Goal: Task Accomplishment & Management: Manage account settings

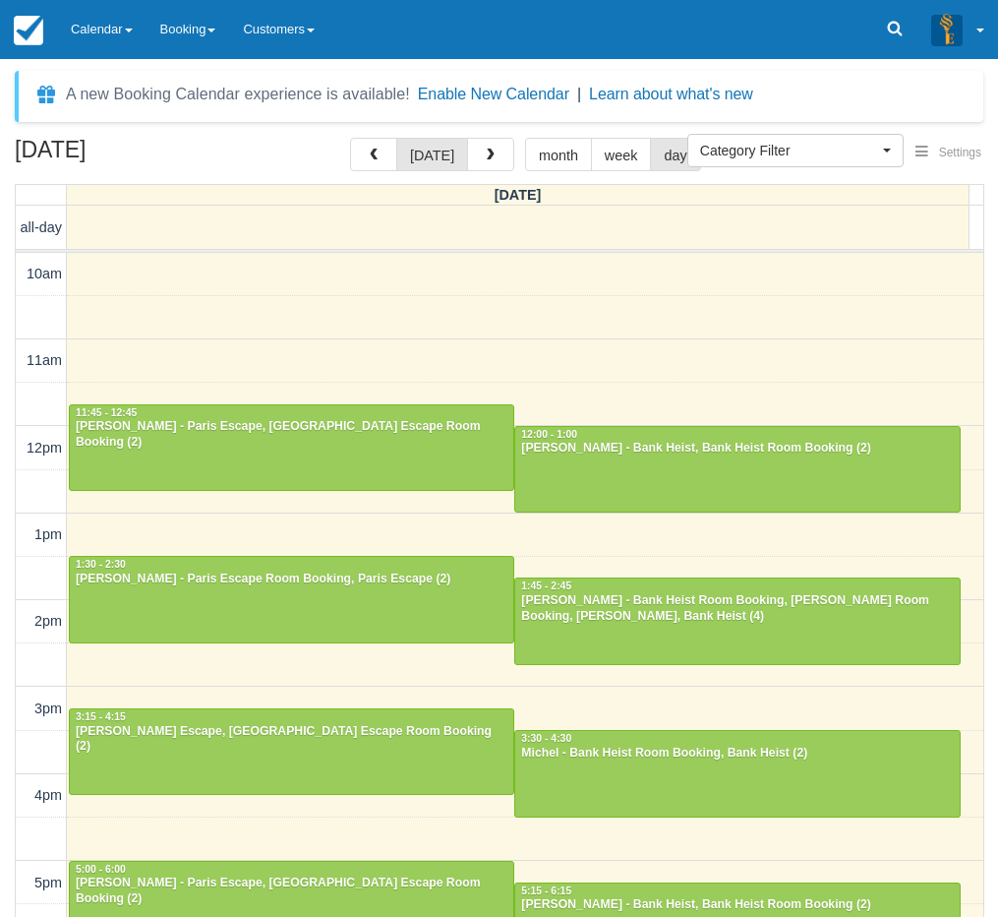
select select
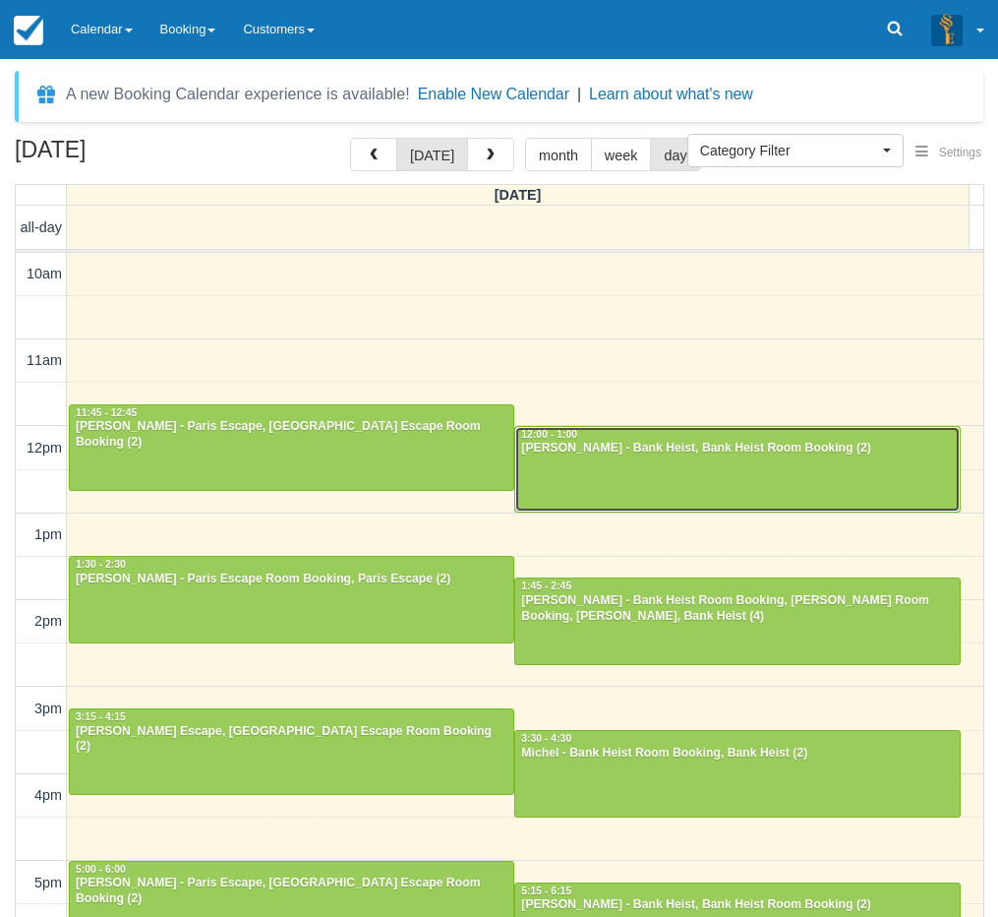
click at [746, 457] on div at bounding box center [737, 469] width 444 height 85
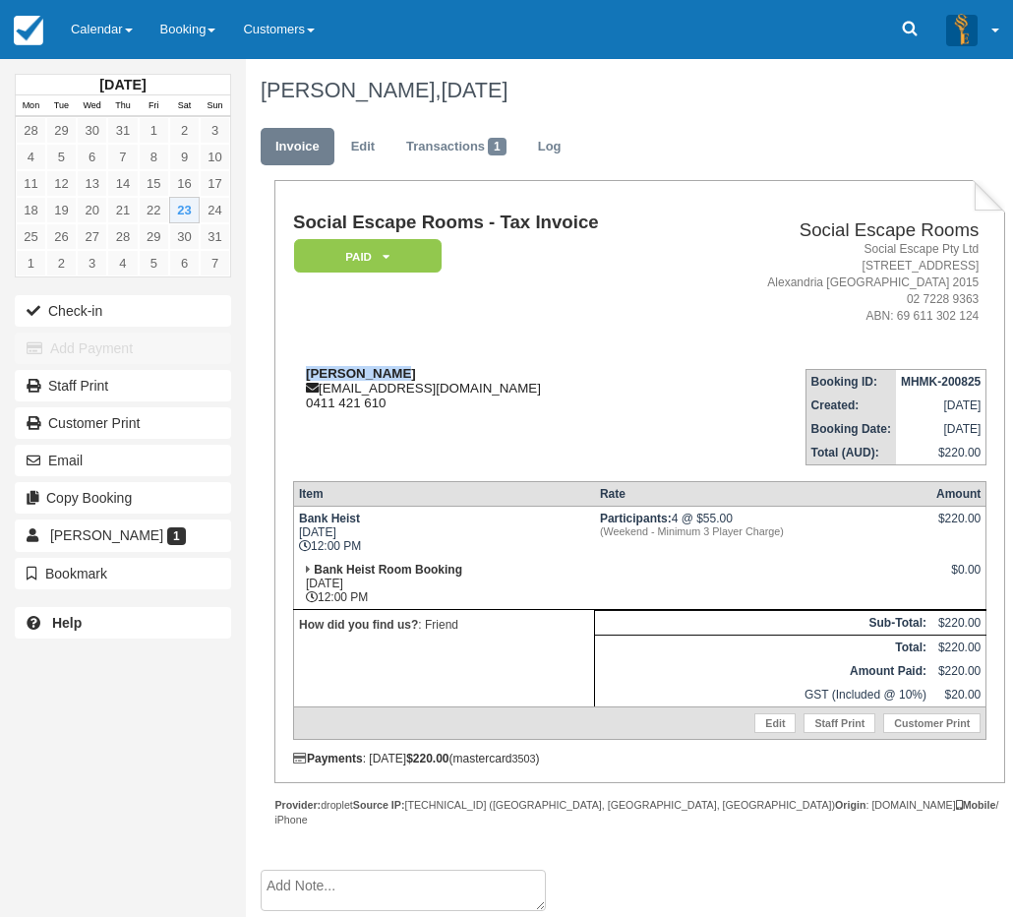
drag, startPoint x: 396, startPoint y: 369, endPoint x: 300, endPoint y: 377, distance: 96.7
click at [300, 377] on div "Nancy Hatzon nancyp303@gmail.com 0411 421 610" at bounding box center [492, 388] width 398 height 44
copy strong "Nancy Hatzon"
click at [524, 389] on div "Nancy Hatzon nancyp303@gmail.com 0411 421 610" at bounding box center [492, 388] width 398 height 44
click at [81, 23] on link "Calendar" at bounding box center [102, 29] width 90 height 59
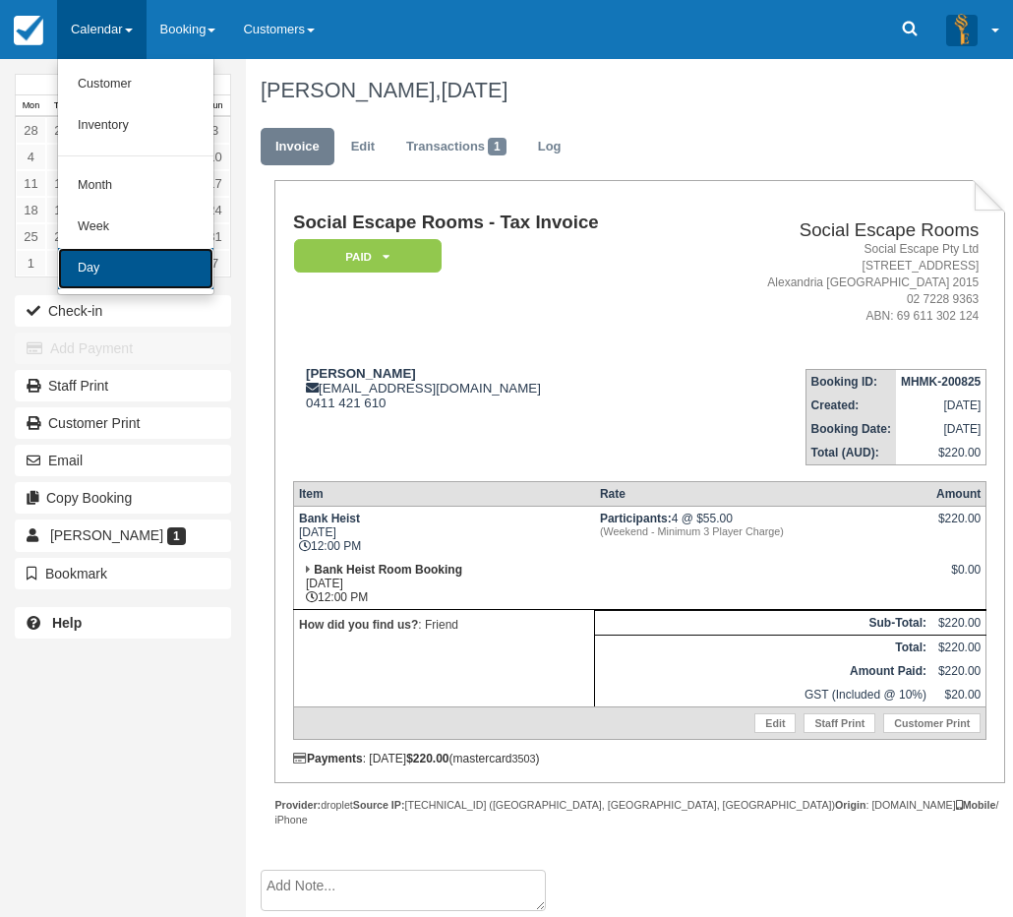
click at [122, 269] on link "Day" at bounding box center [135, 268] width 155 height 41
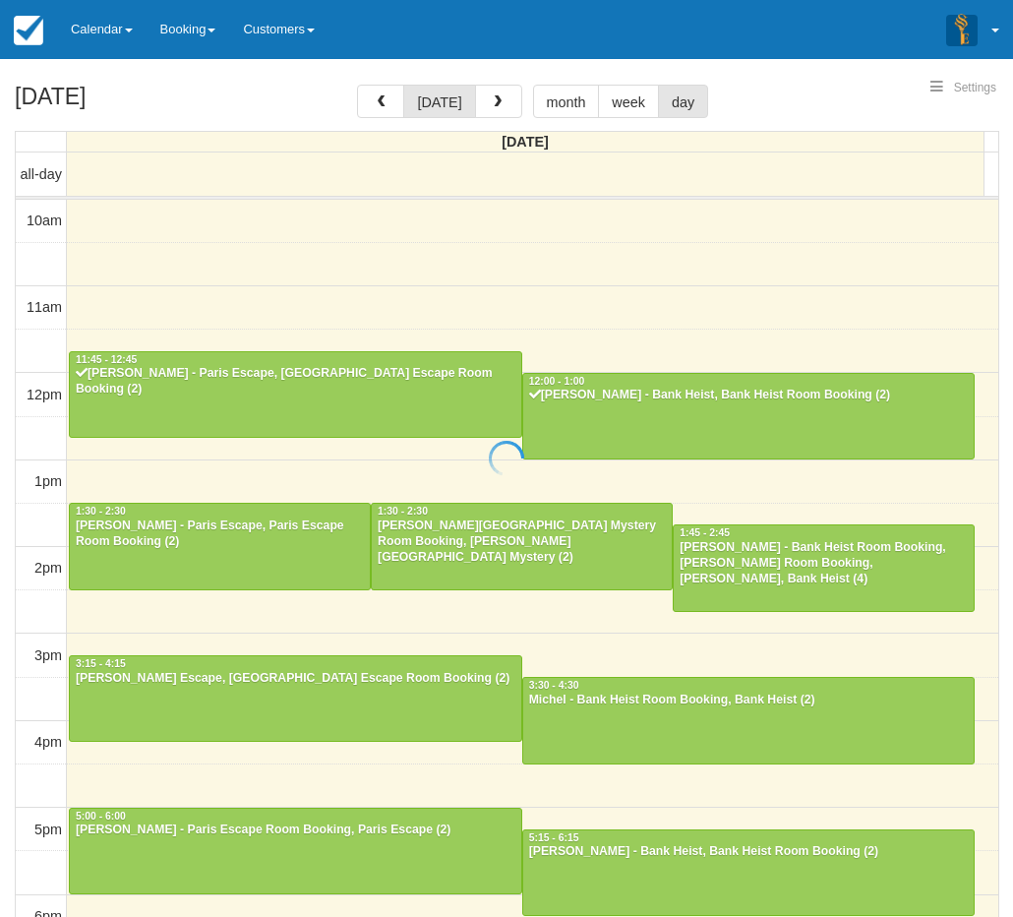
select select
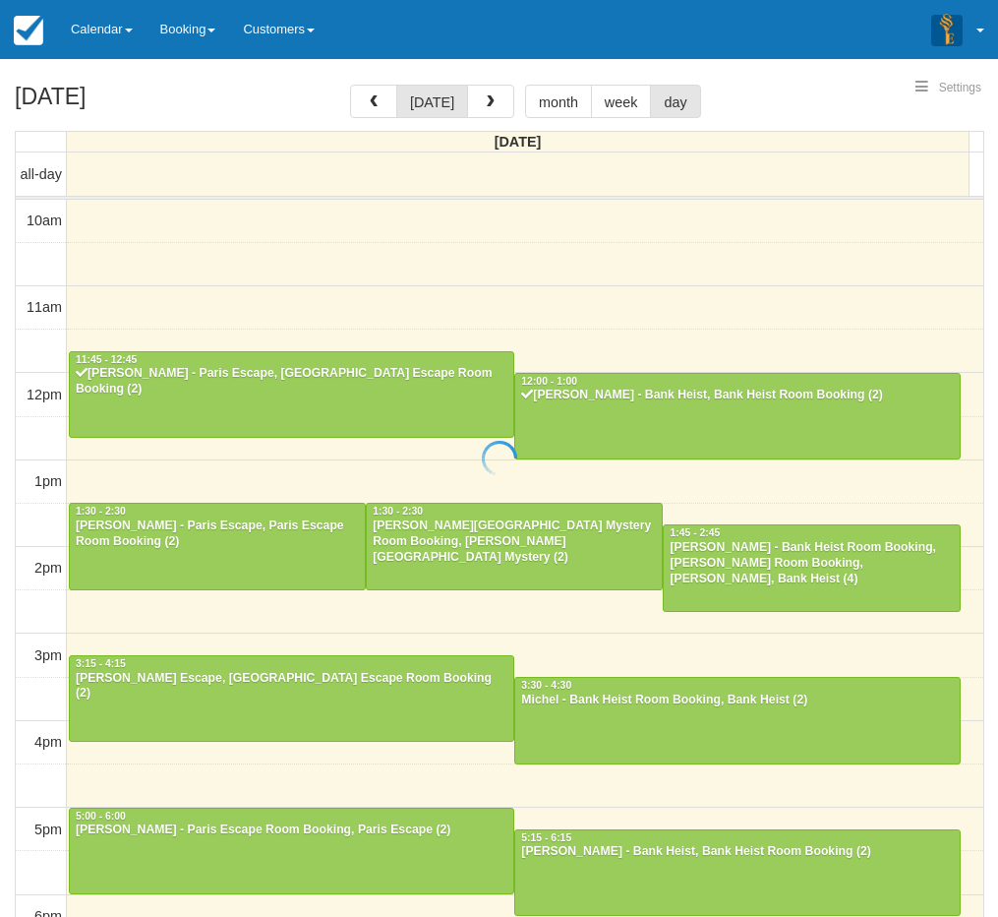
scroll to position [175, 0]
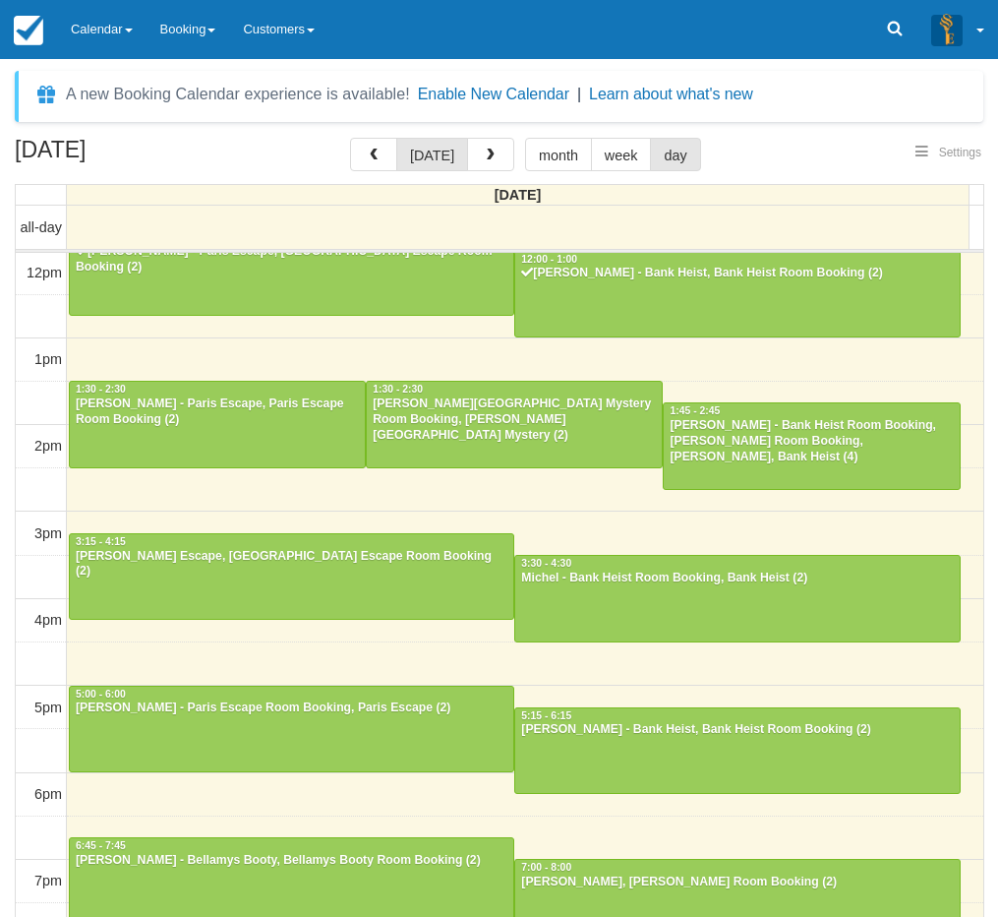
select select
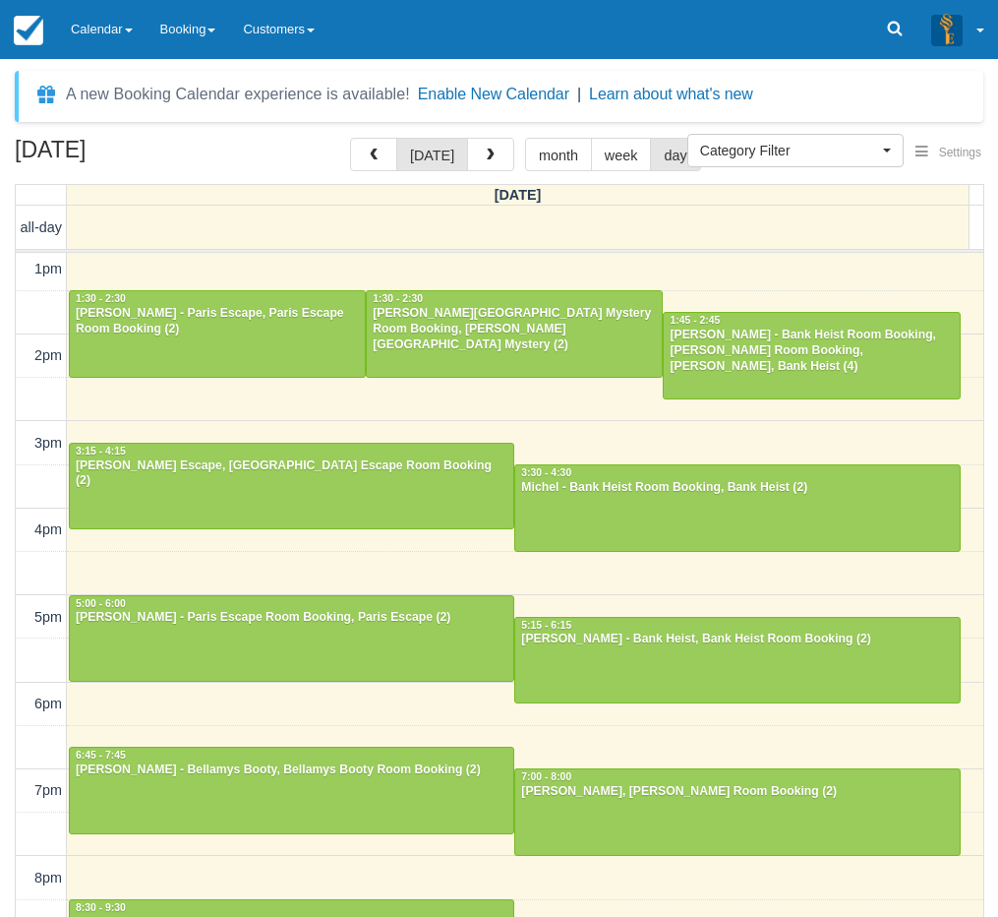
scroll to position [167, 0]
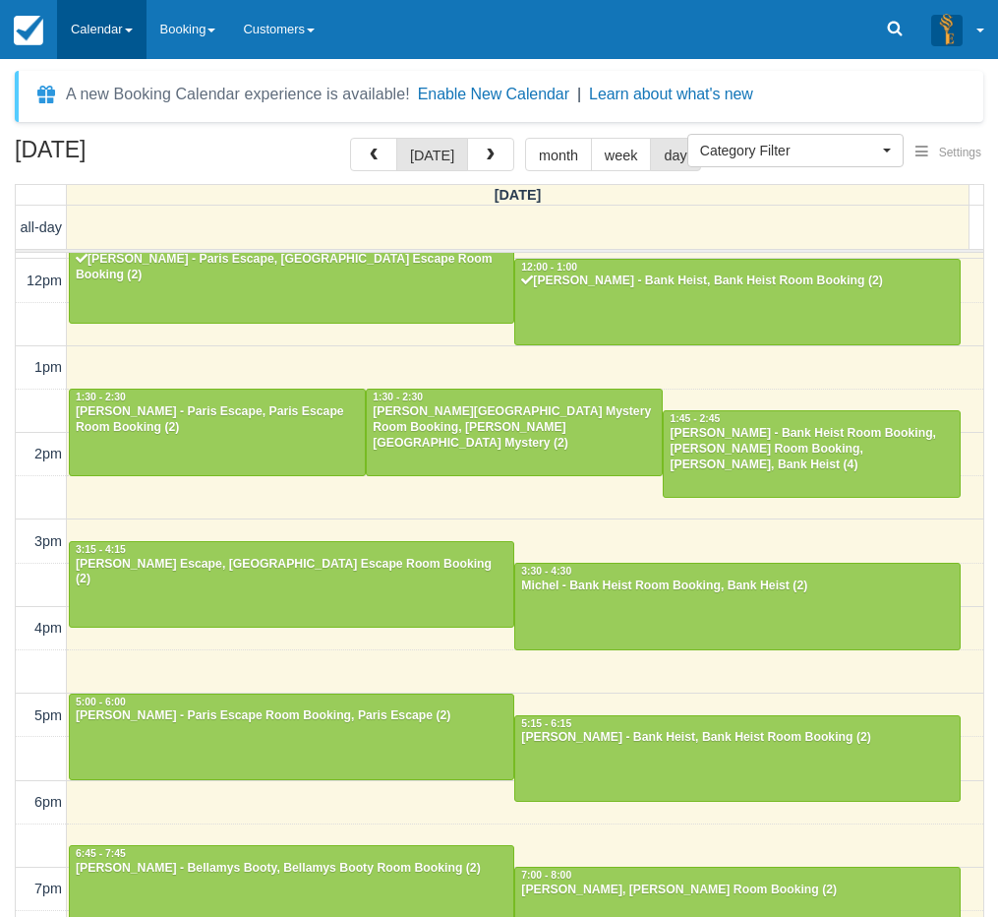
click at [99, 30] on link "Calendar" at bounding box center [102, 29] width 90 height 59
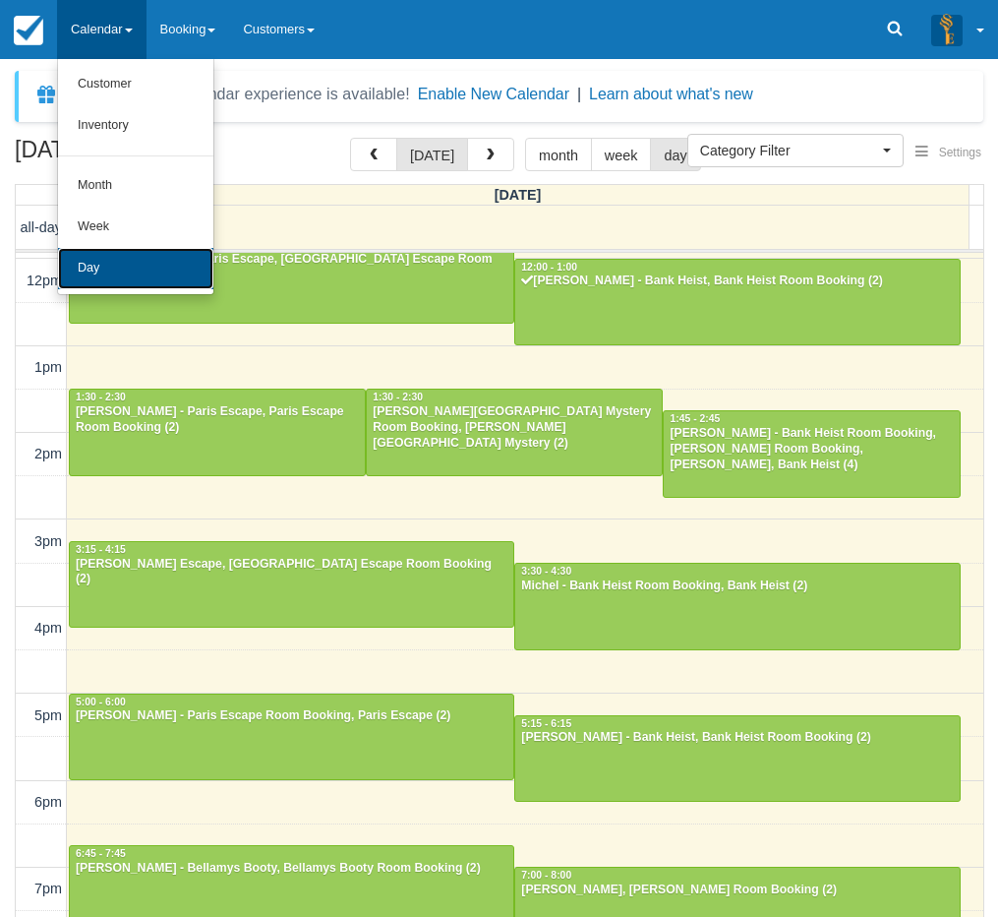
click at [123, 266] on link "Day" at bounding box center [135, 268] width 155 height 41
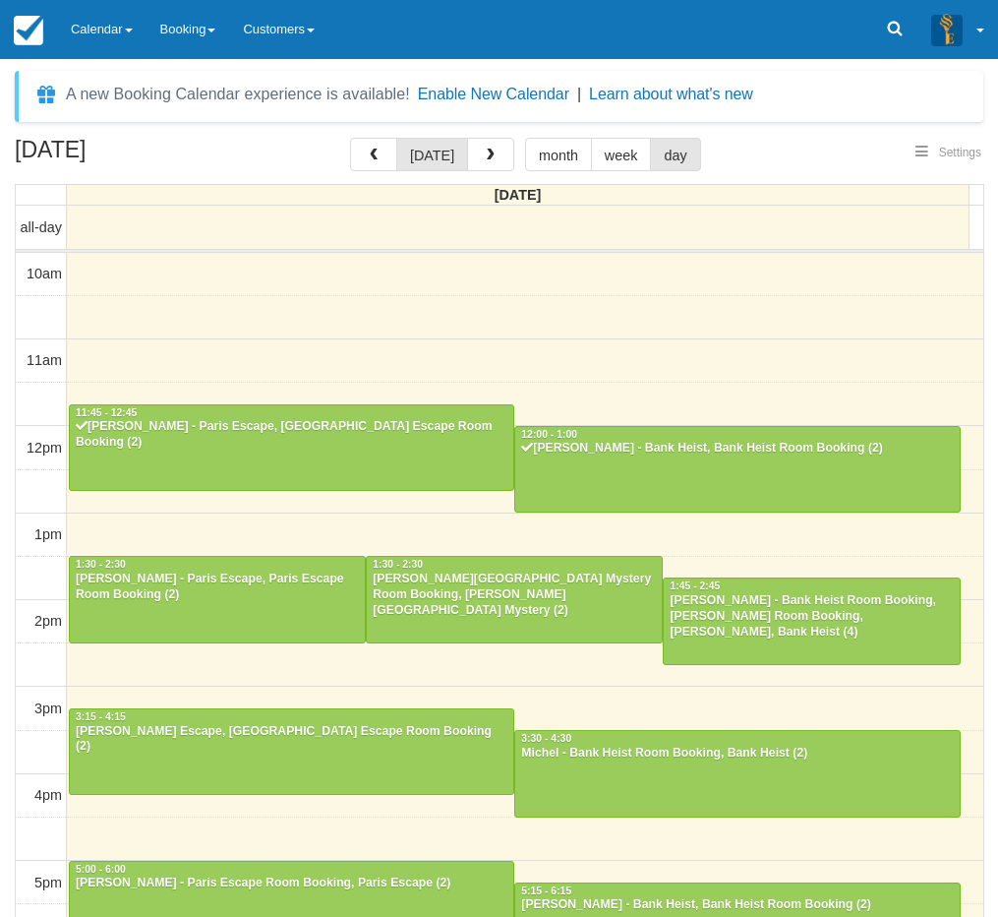
select select
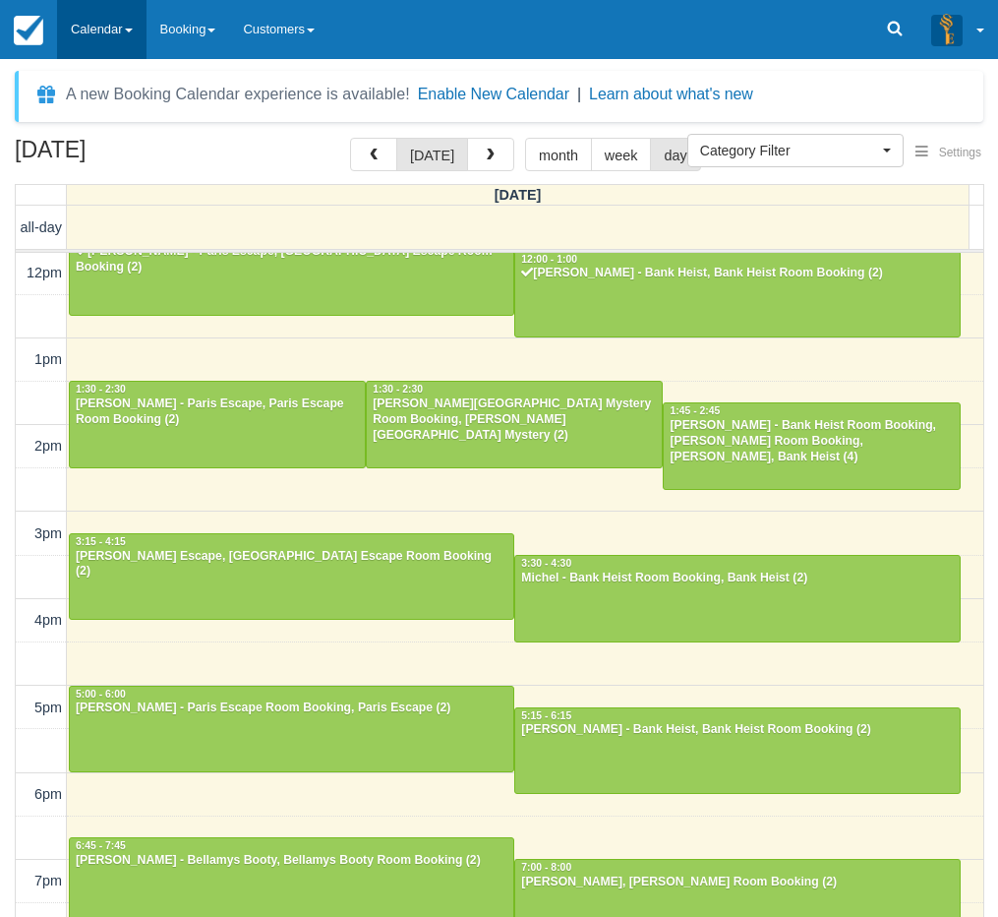
click at [84, 31] on link "Calendar" at bounding box center [102, 29] width 90 height 59
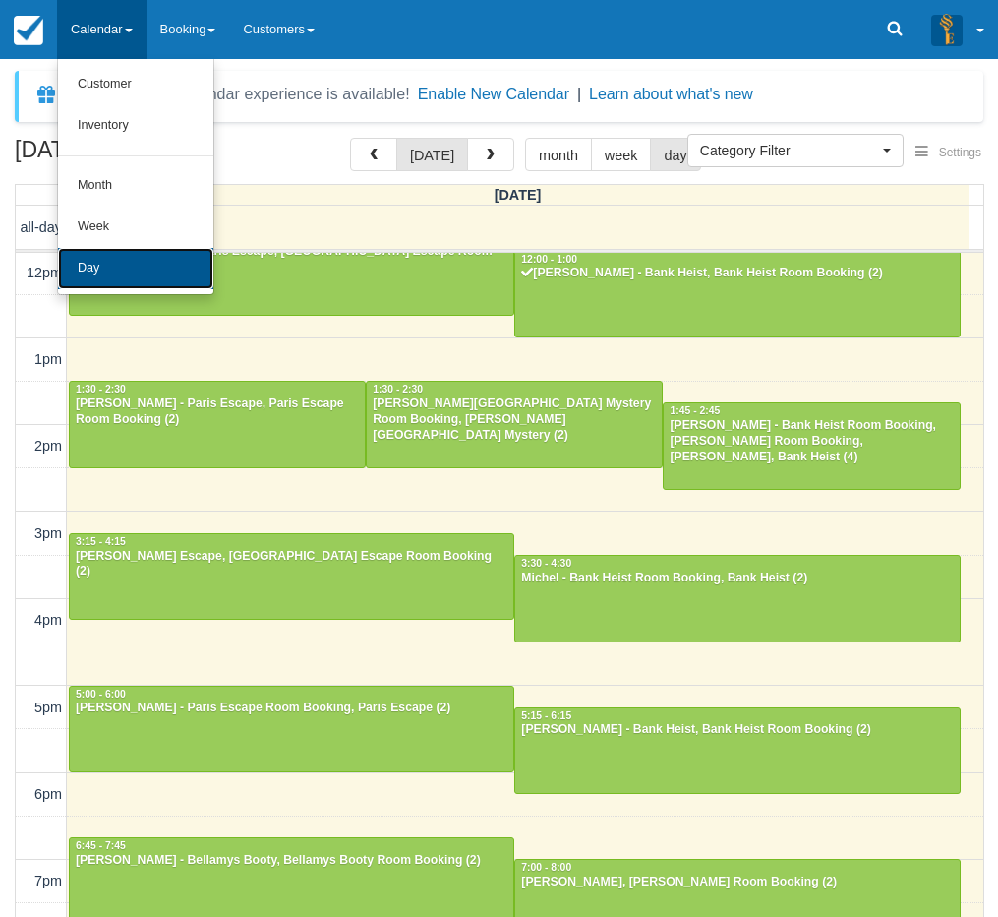
click at [147, 267] on link "Day" at bounding box center [135, 268] width 155 height 41
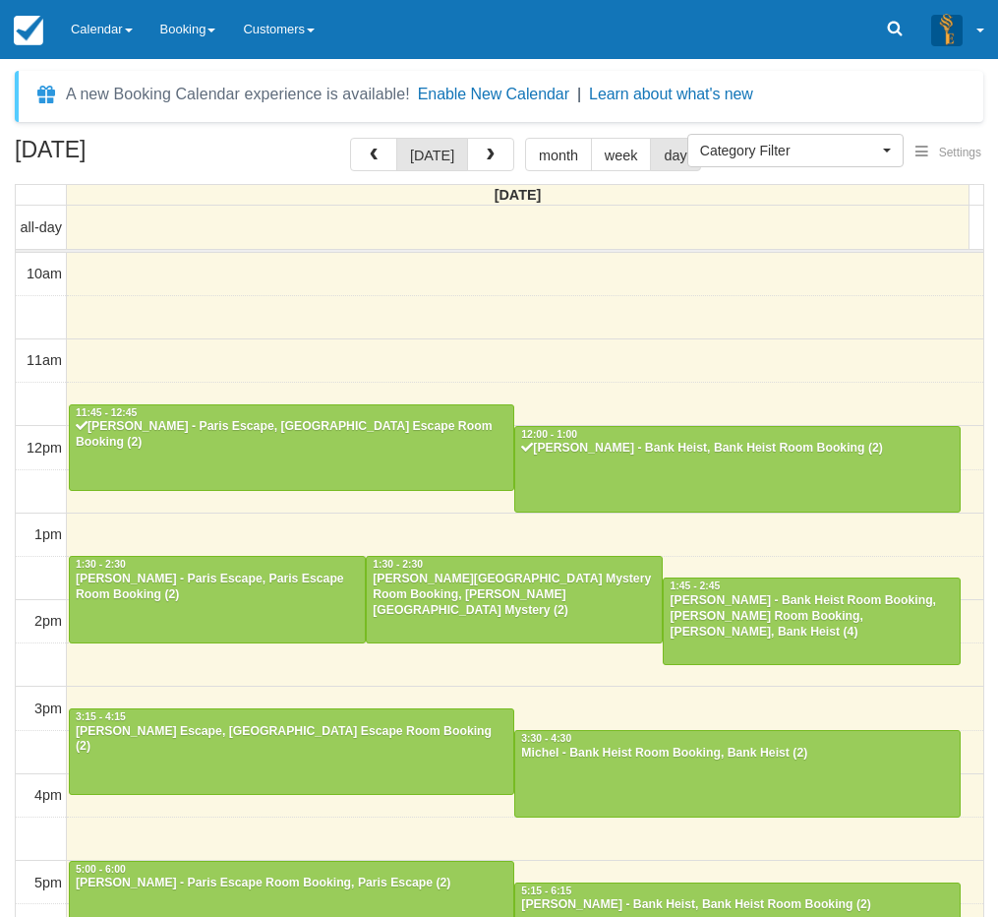
select select
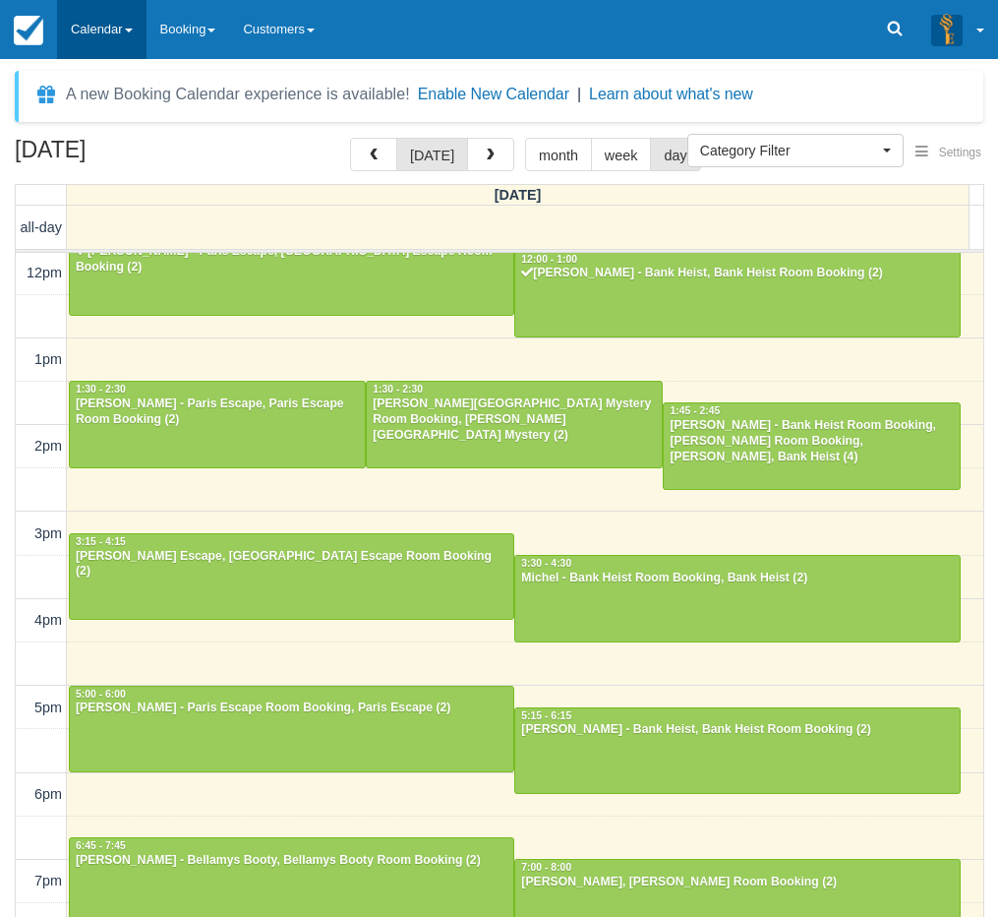
click at [105, 27] on link "Calendar" at bounding box center [102, 29] width 90 height 59
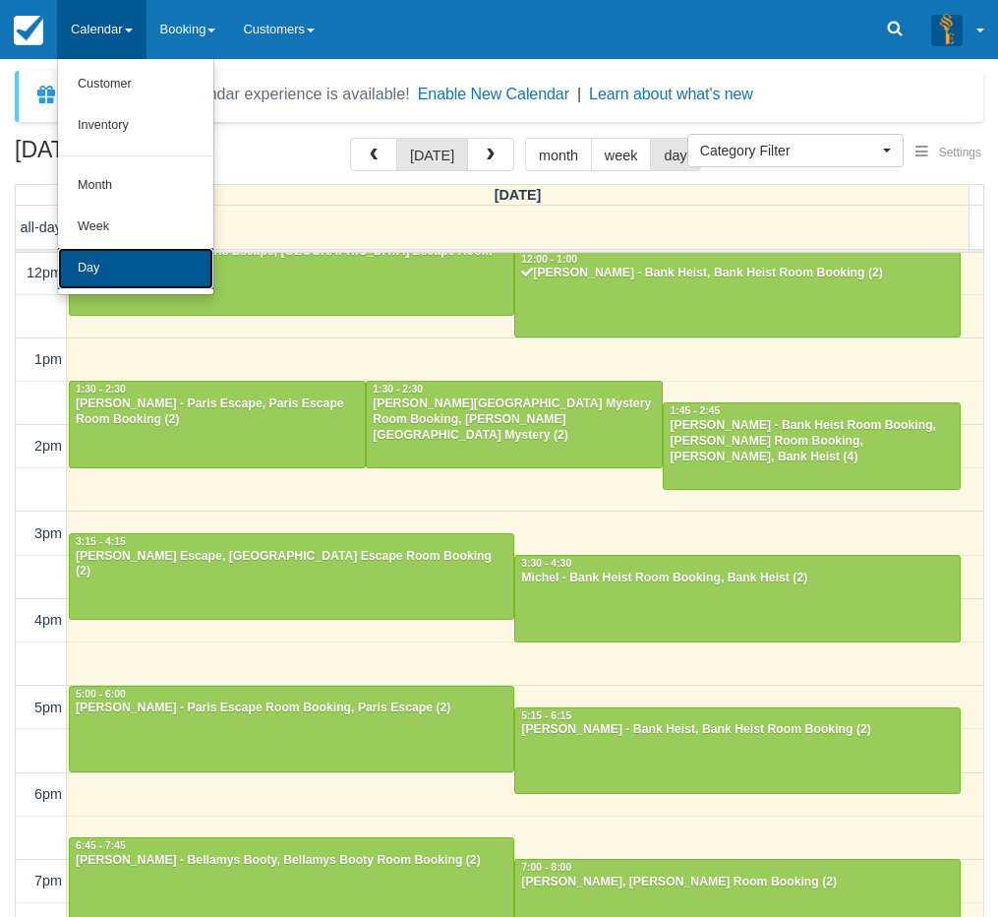
click at [138, 272] on link "Day" at bounding box center [135, 268] width 155 height 41
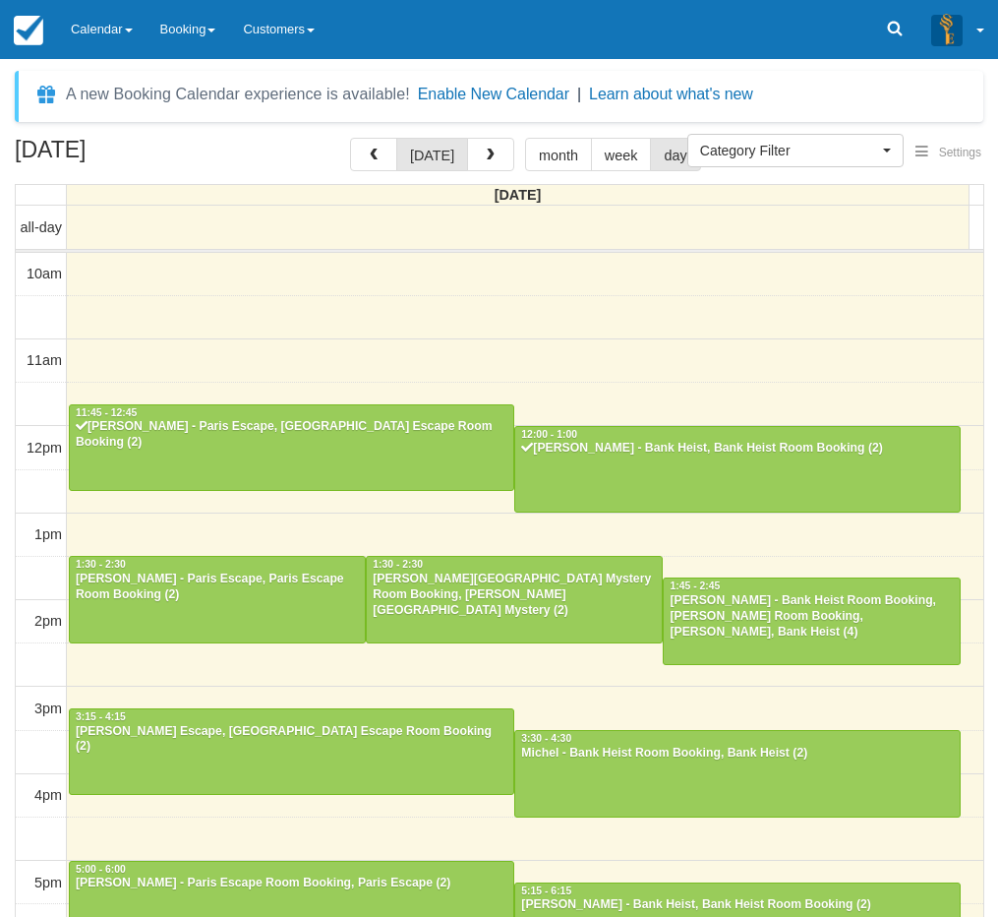
select select
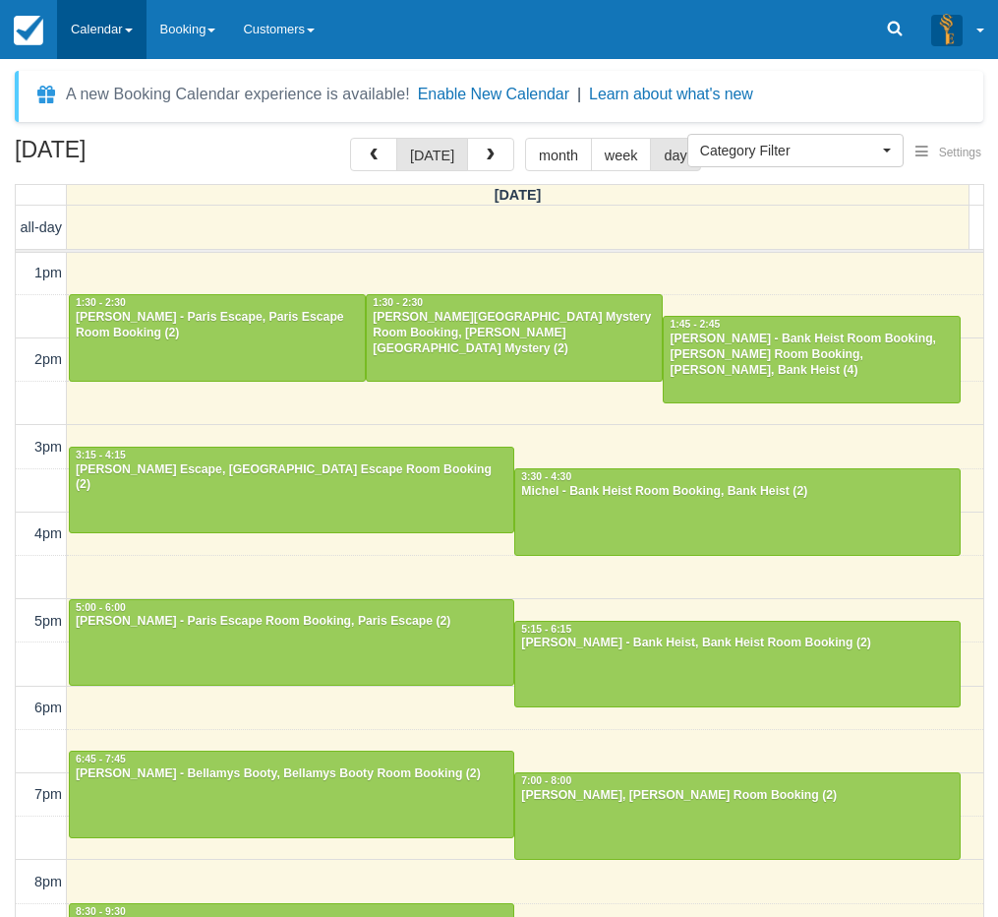
click at [121, 31] on link "Calendar" at bounding box center [102, 29] width 90 height 59
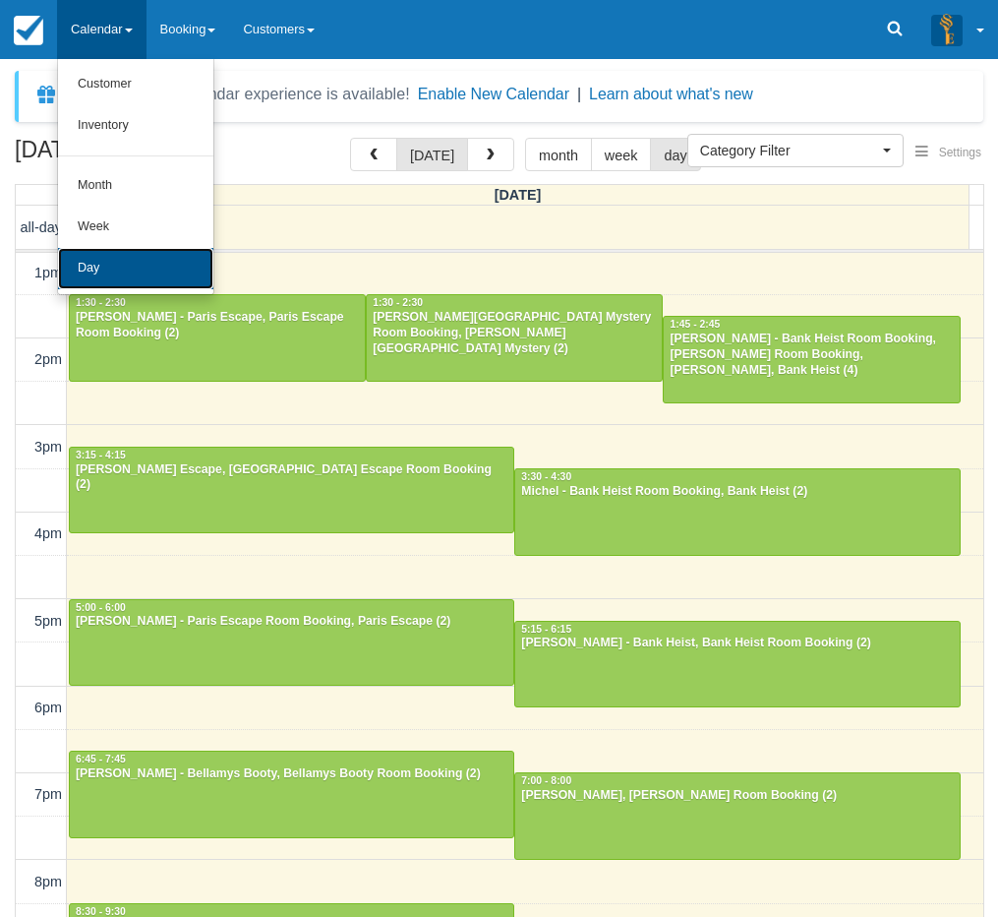
click at [122, 267] on link "Day" at bounding box center [135, 268] width 155 height 41
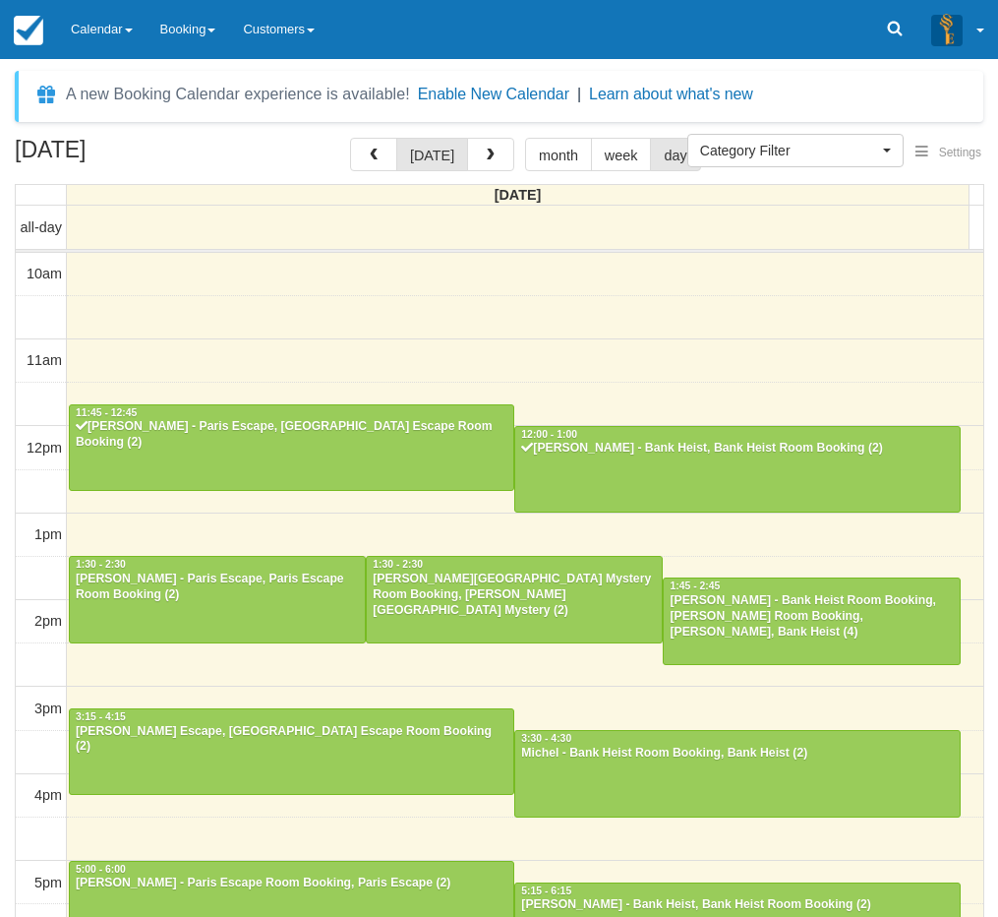
select select
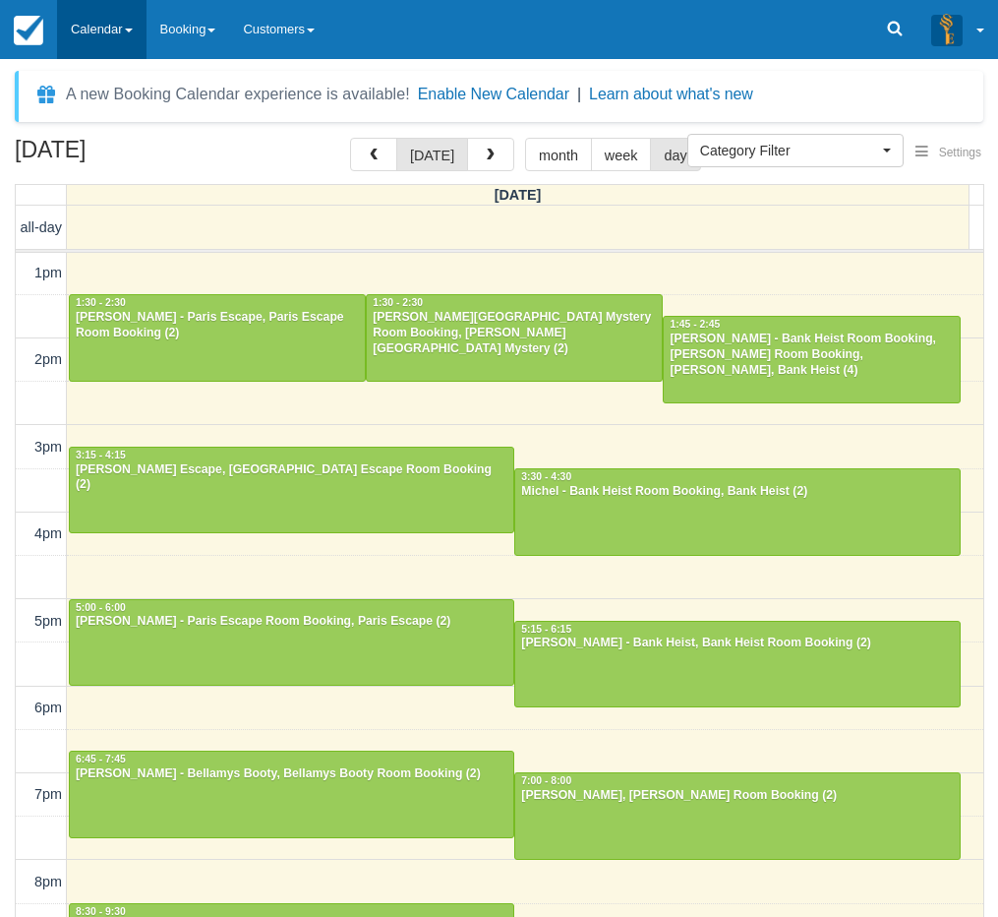
click at [90, 11] on link "Calendar" at bounding box center [102, 29] width 90 height 59
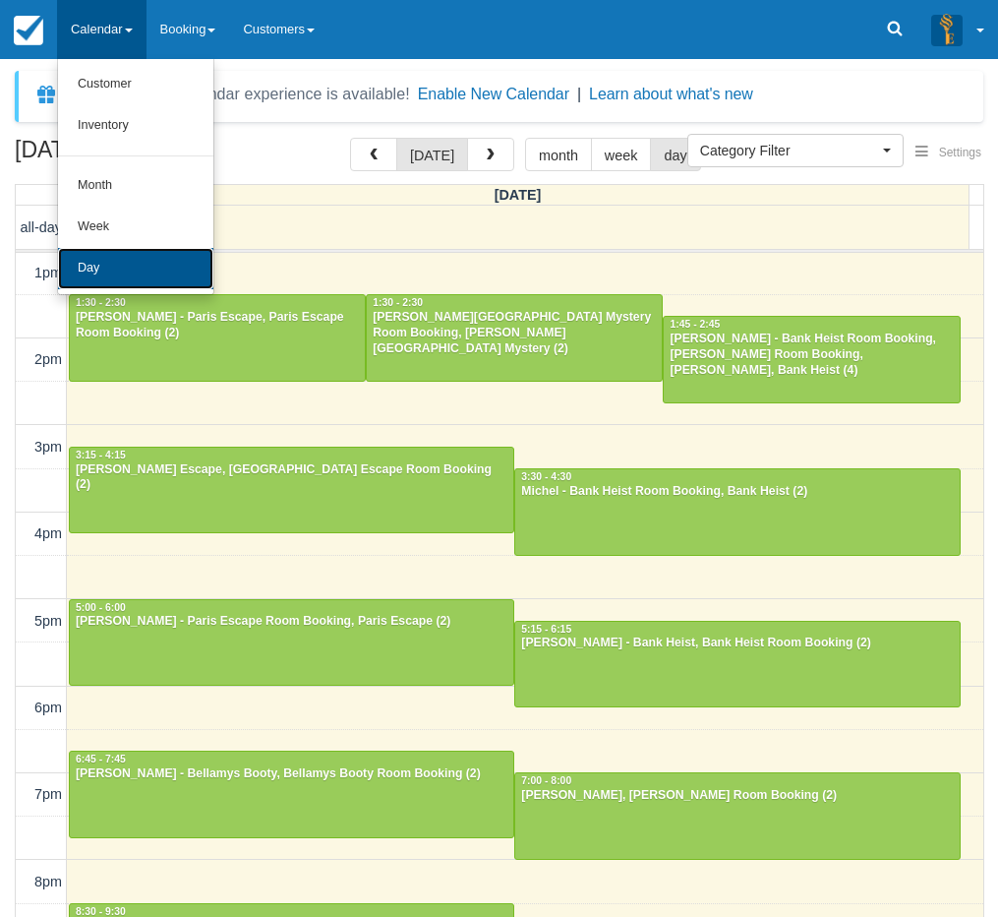
click at [126, 265] on link "Day" at bounding box center [135, 268] width 155 height 41
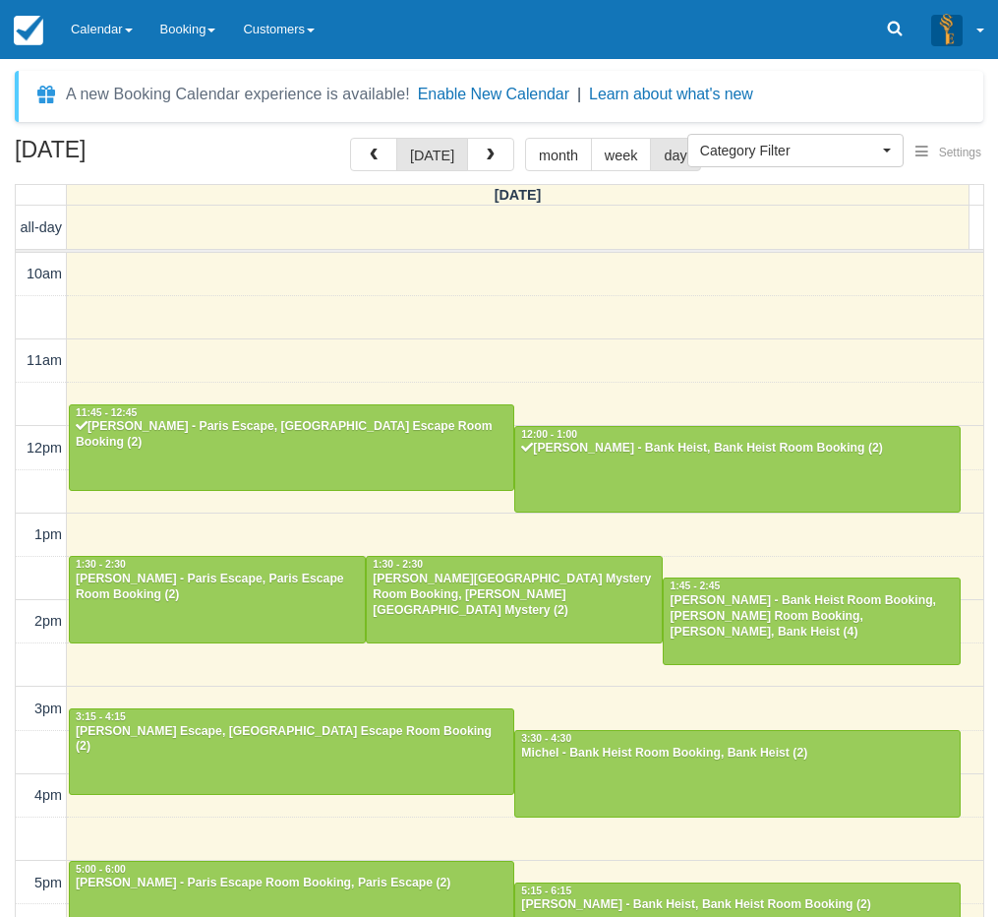
select select
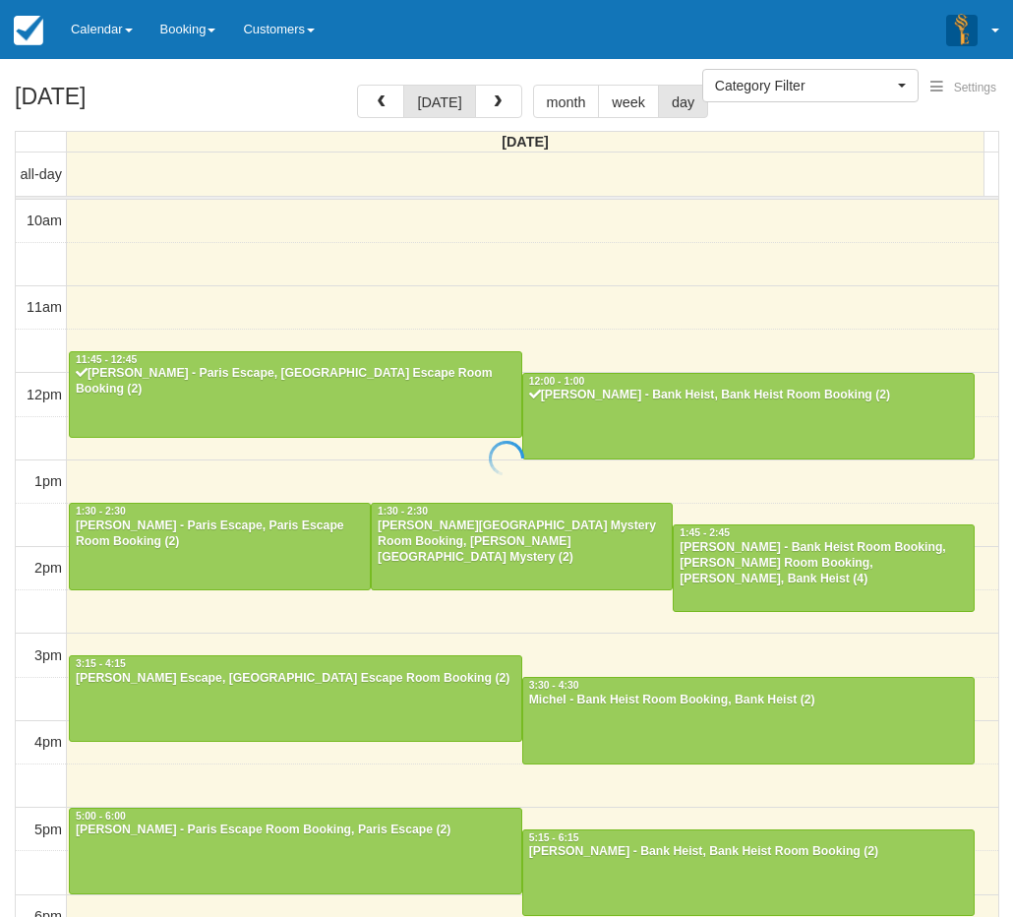
select select
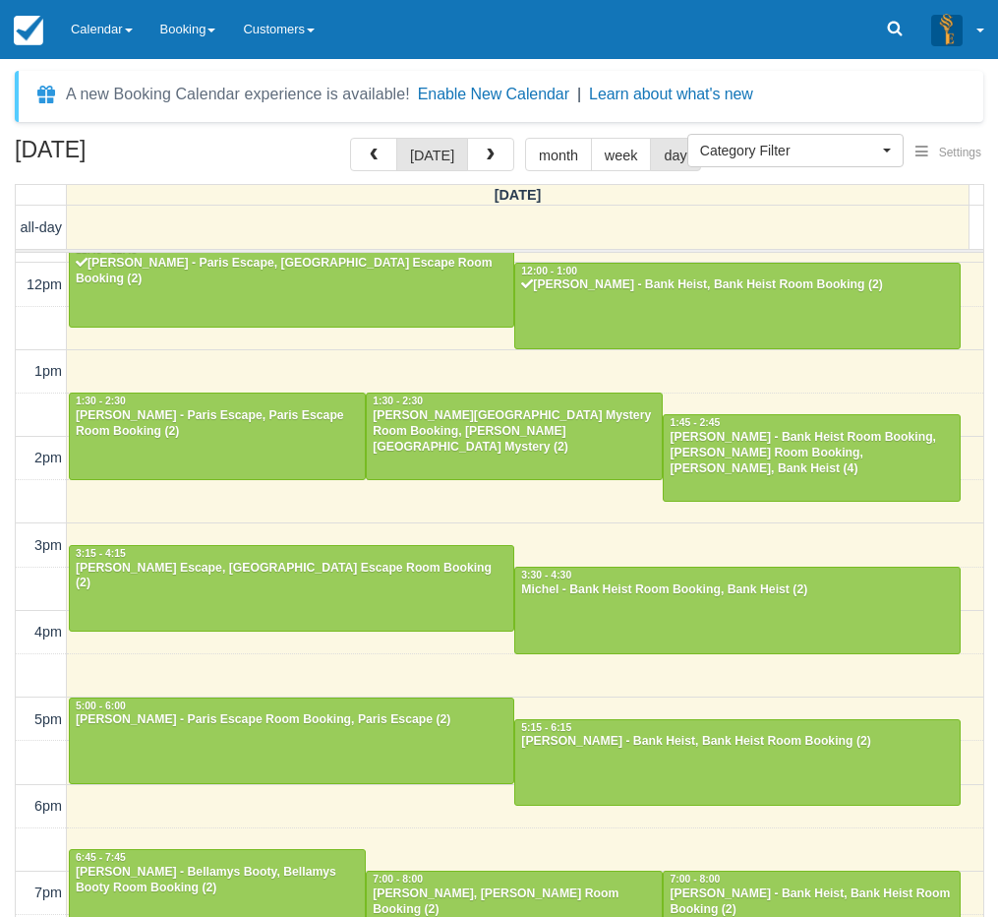
scroll to position [262, 0]
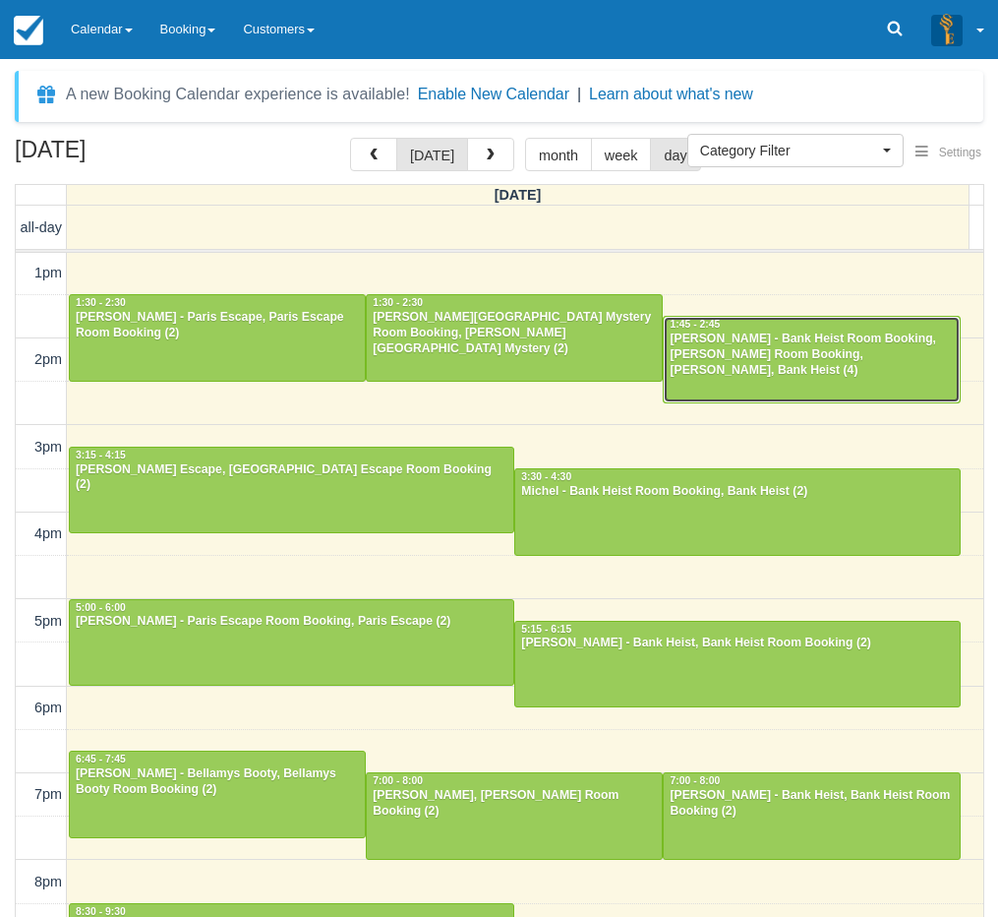
click at [702, 351] on div "[PERSON_NAME] - Bank Heist Room Booking, [PERSON_NAME] Room Booking, [PERSON_NA…" at bounding box center [811, 354] width 285 height 47
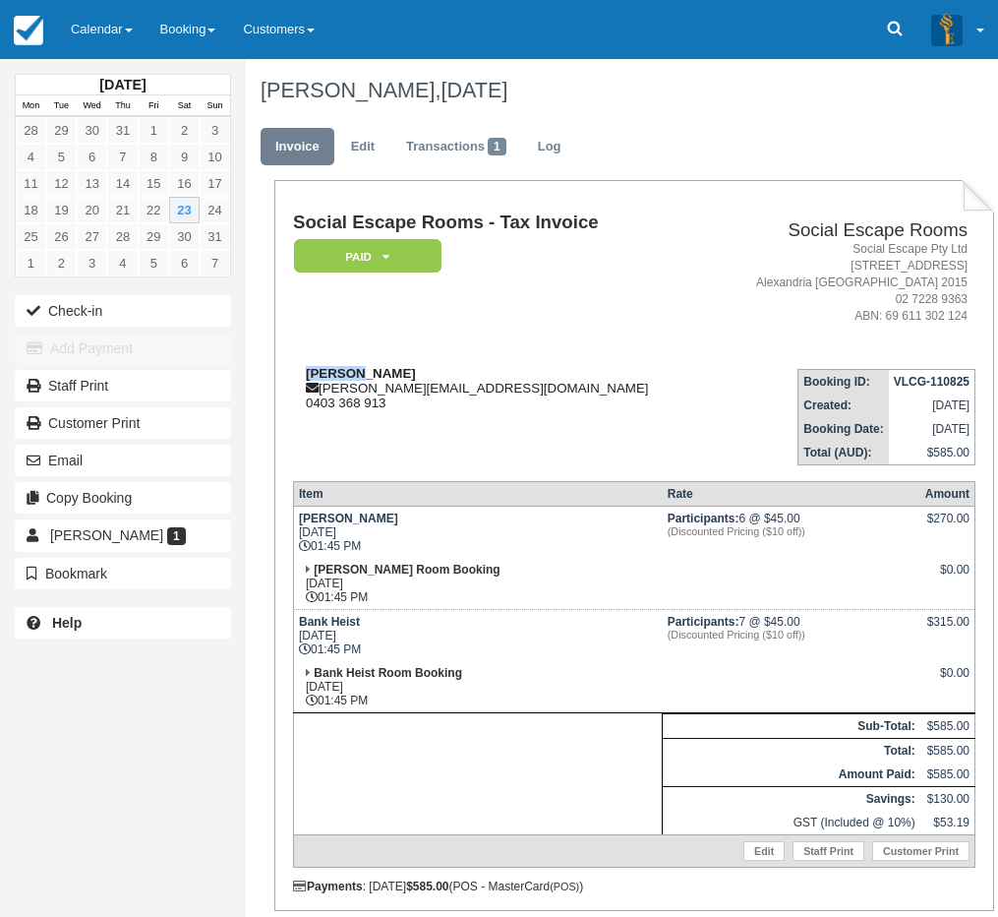
drag, startPoint x: 355, startPoint y: 374, endPoint x: 308, endPoint y: 366, distance: 47.9
click at [308, 366] on div "Tiernan tiernan.lean@gmail.com 0403 368 913" at bounding box center [501, 388] width 416 height 44
copy strong "Tiernan"
click at [4, 434] on div "Customer Print" at bounding box center [123, 422] width 246 height 37
click at [95, 49] on link "Calendar" at bounding box center [102, 29] width 90 height 59
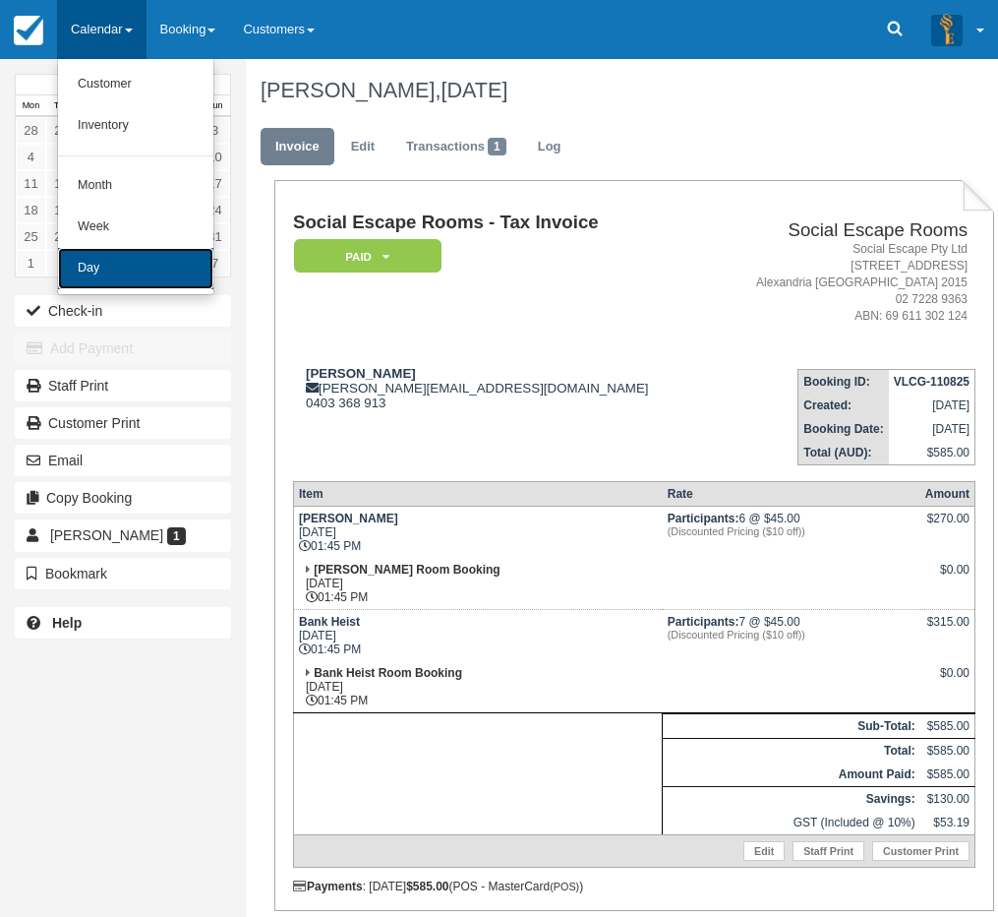
click at [124, 262] on link "Day" at bounding box center [135, 268] width 155 height 41
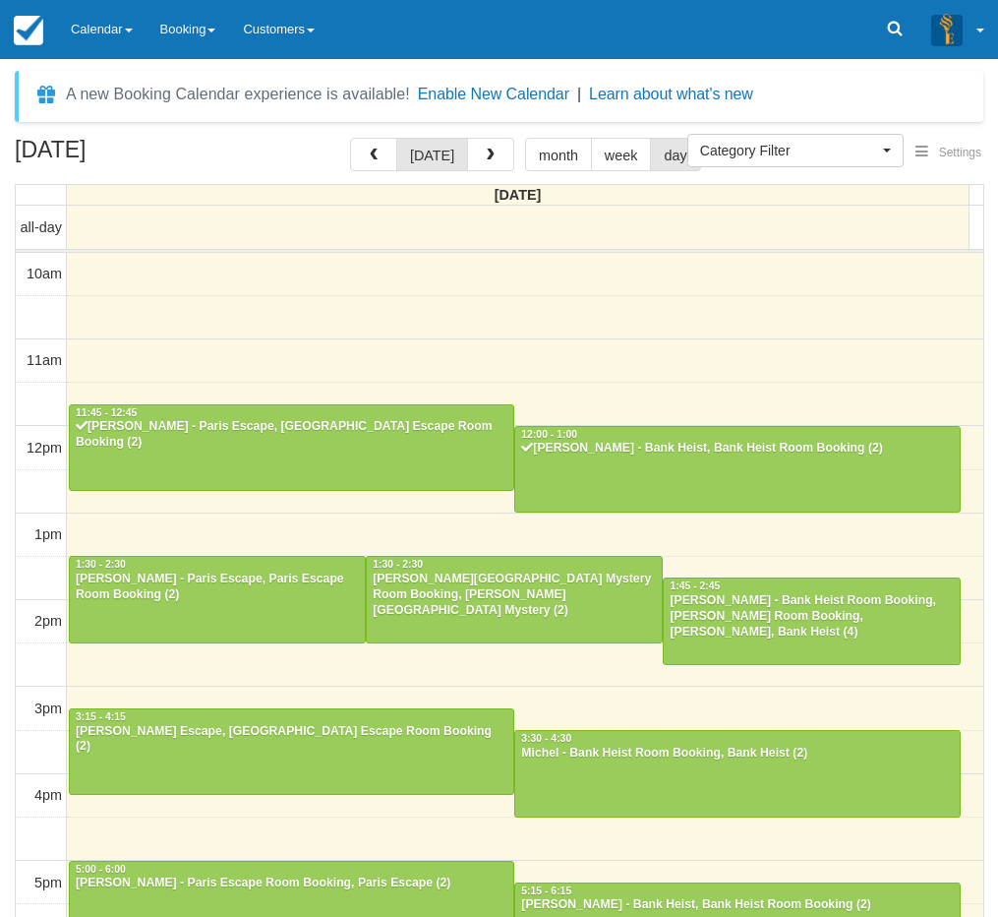
select select
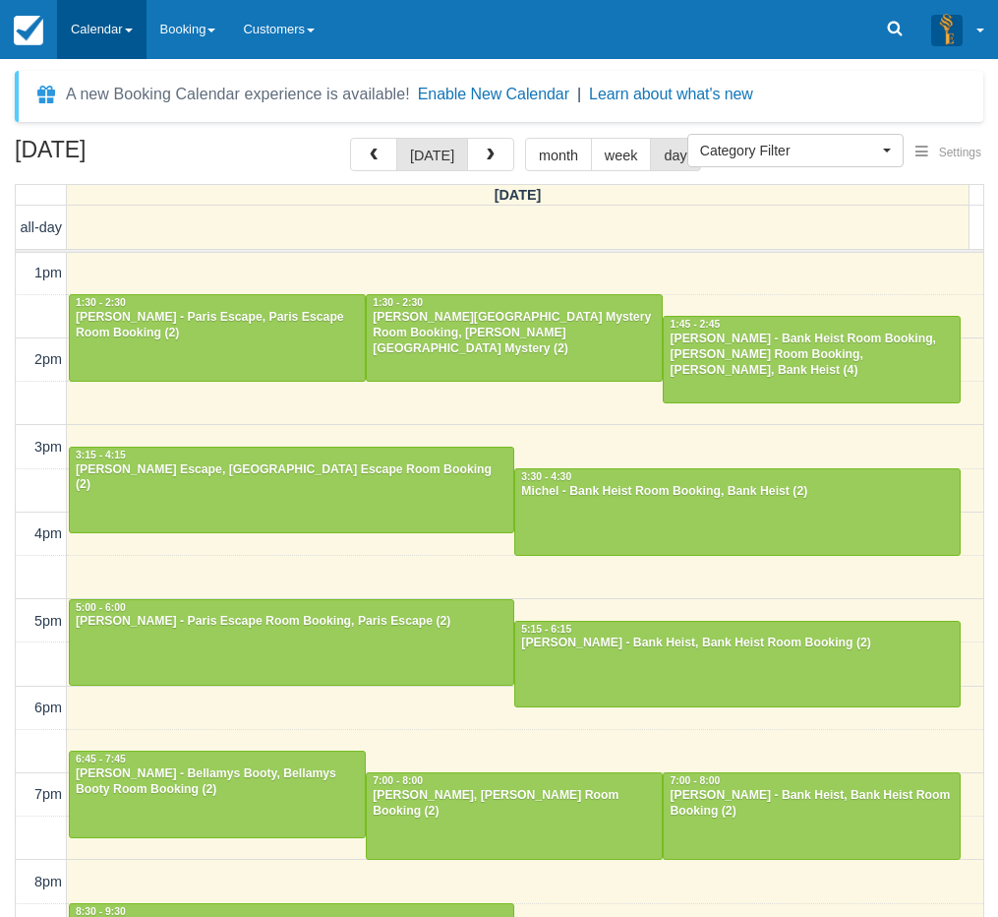
click at [123, 24] on link "Calendar" at bounding box center [102, 29] width 90 height 59
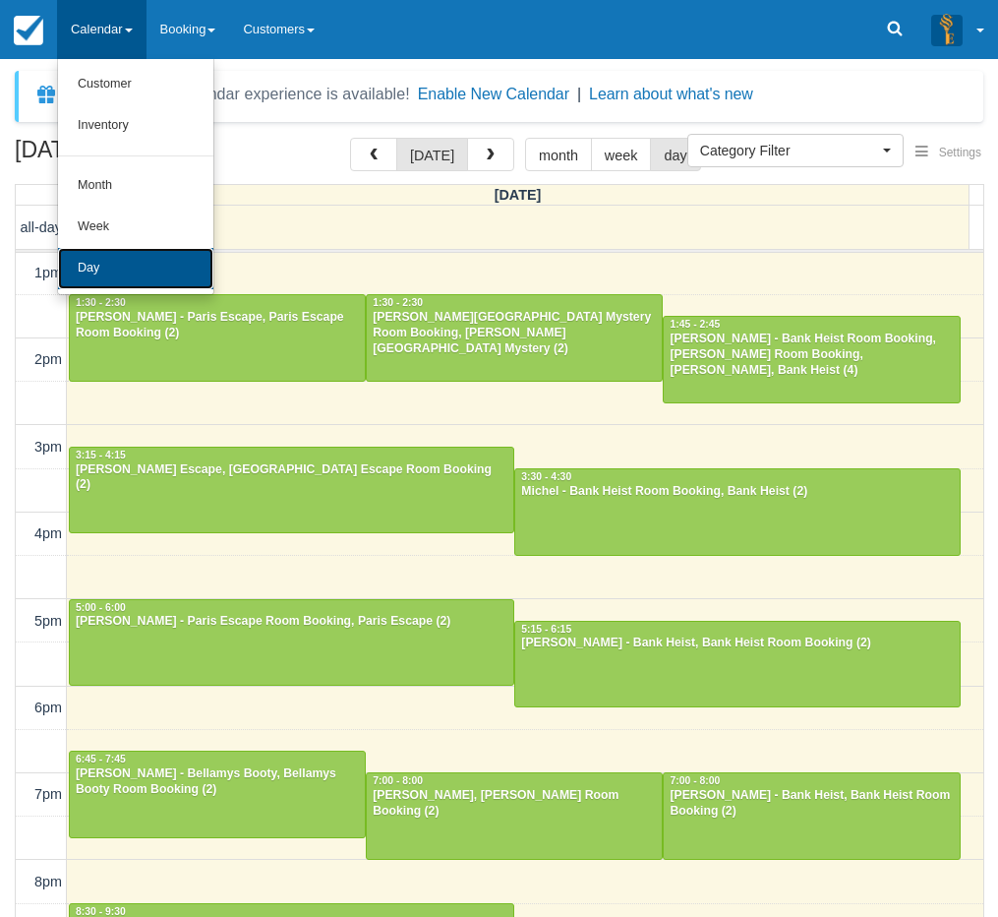
click at [130, 257] on link "Day" at bounding box center [135, 268] width 155 height 41
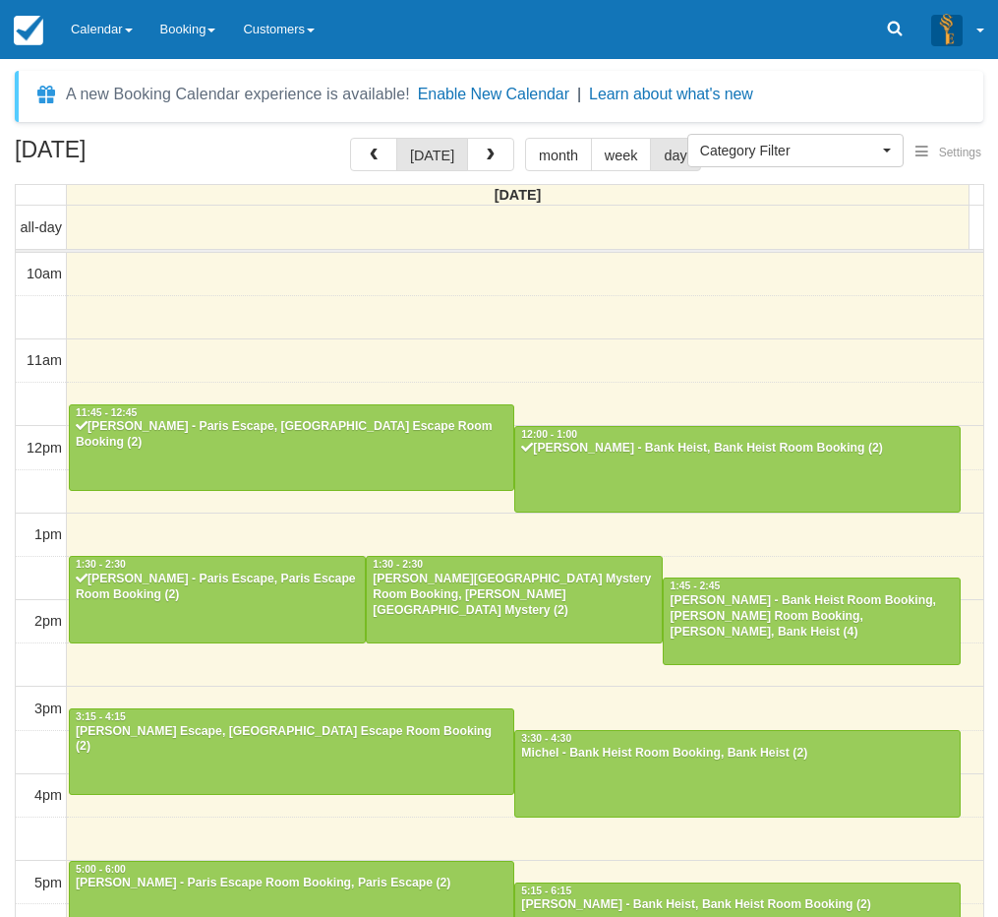
select select
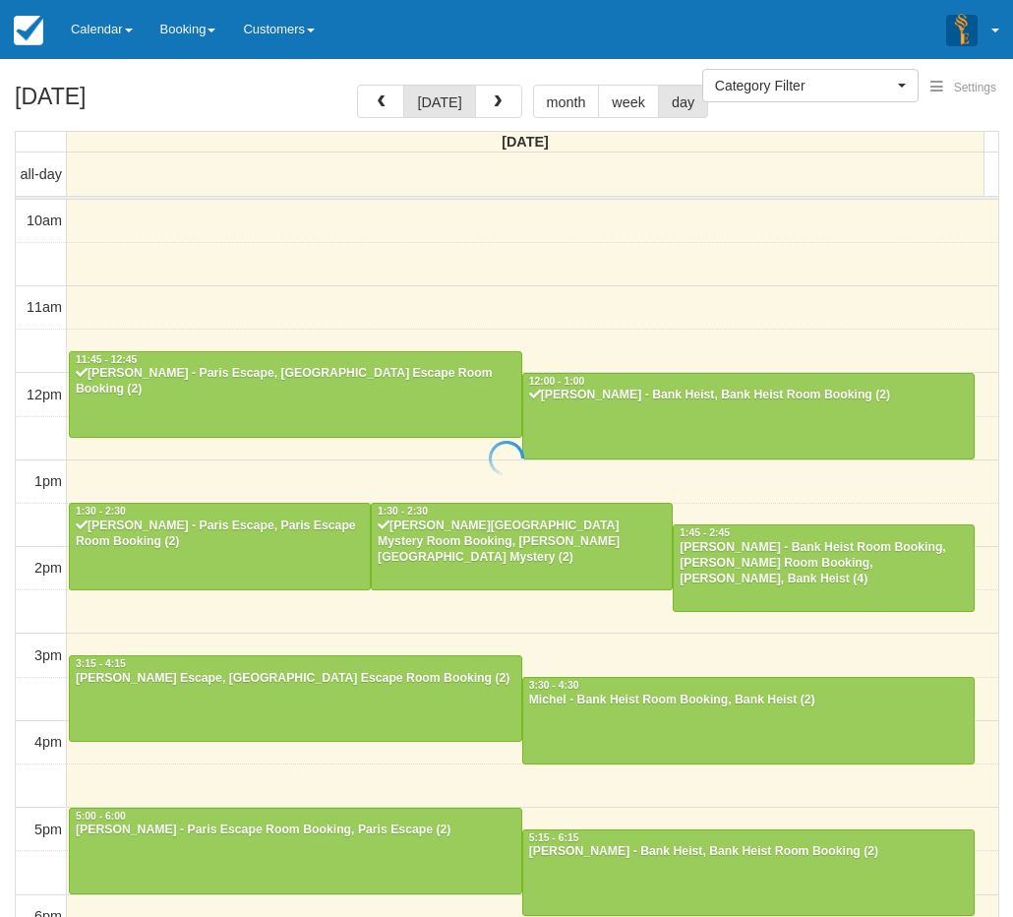
select select
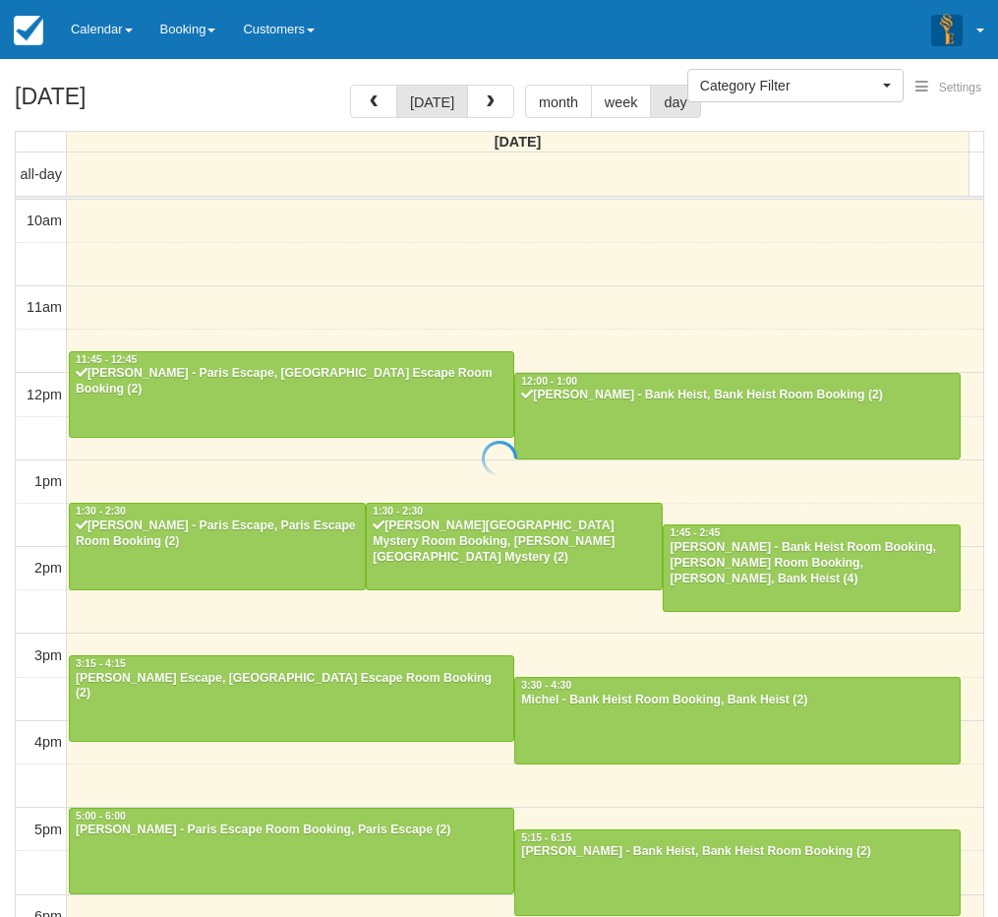
scroll to position [262, 0]
